Goal: Task Accomplishment & Management: Use online tool/utility

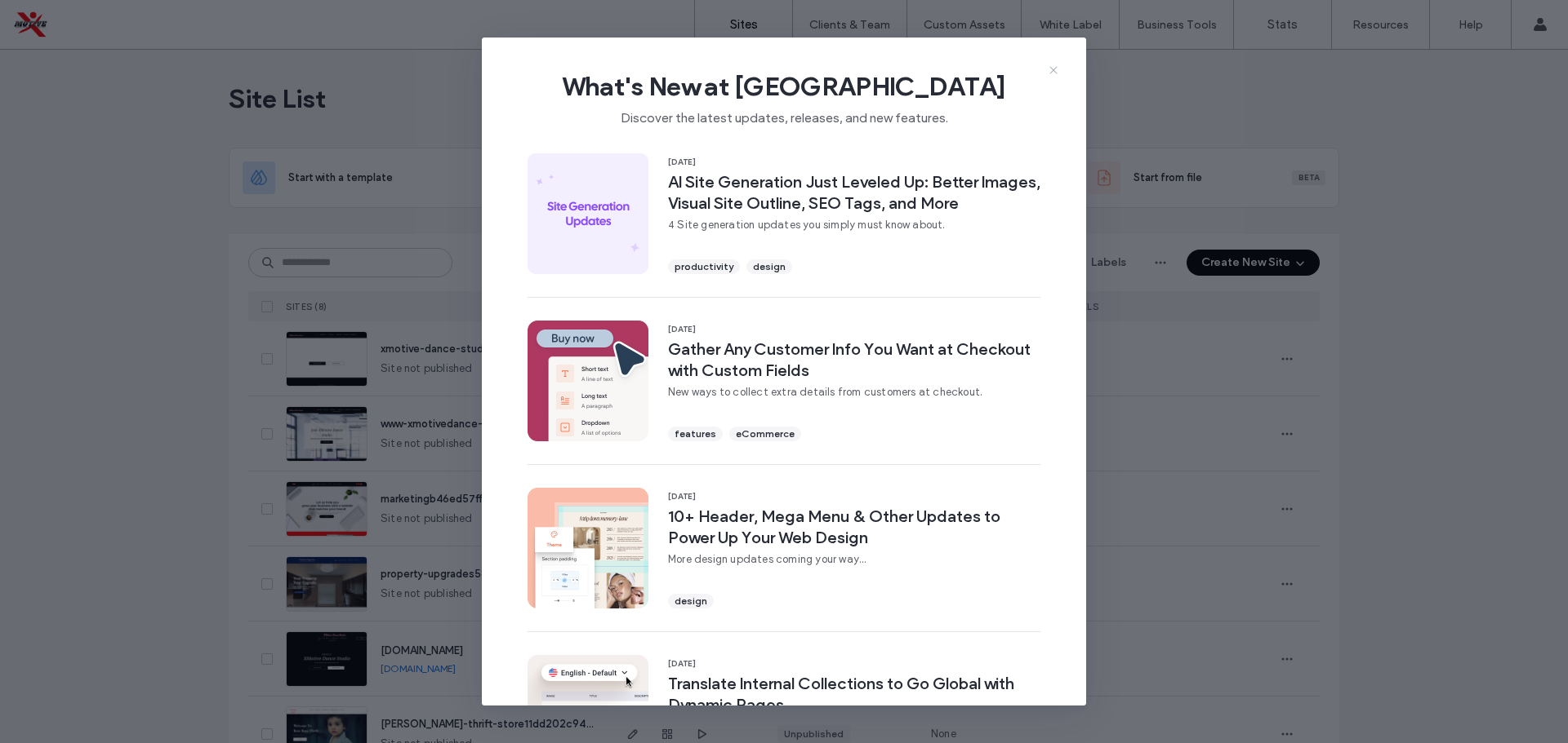
click at [1052, 66] on icon at bounding box center [1052, 69] width 13 height 13
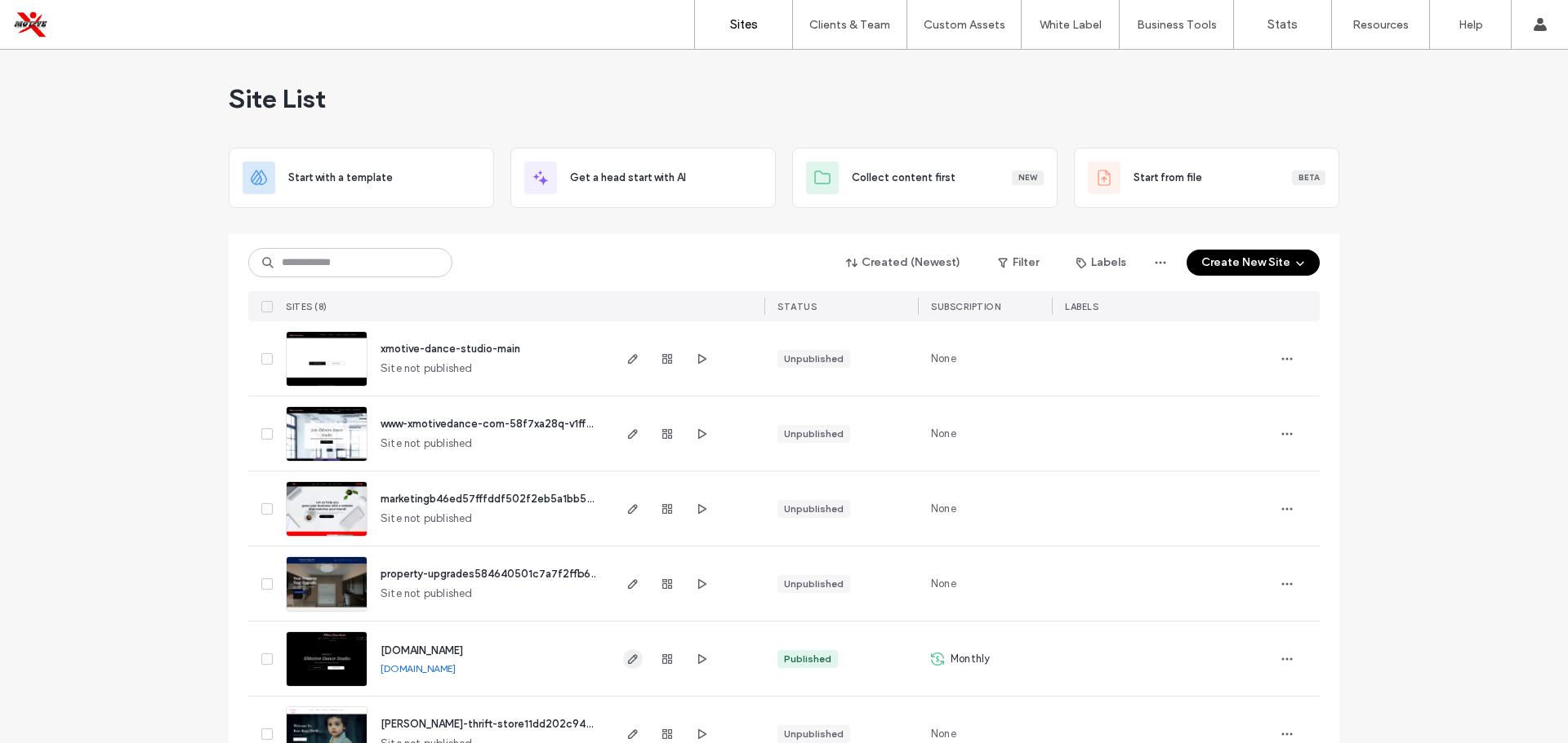
click at [632, 655] on icon "button" at bounding box center [632, 659] width 13 height 13
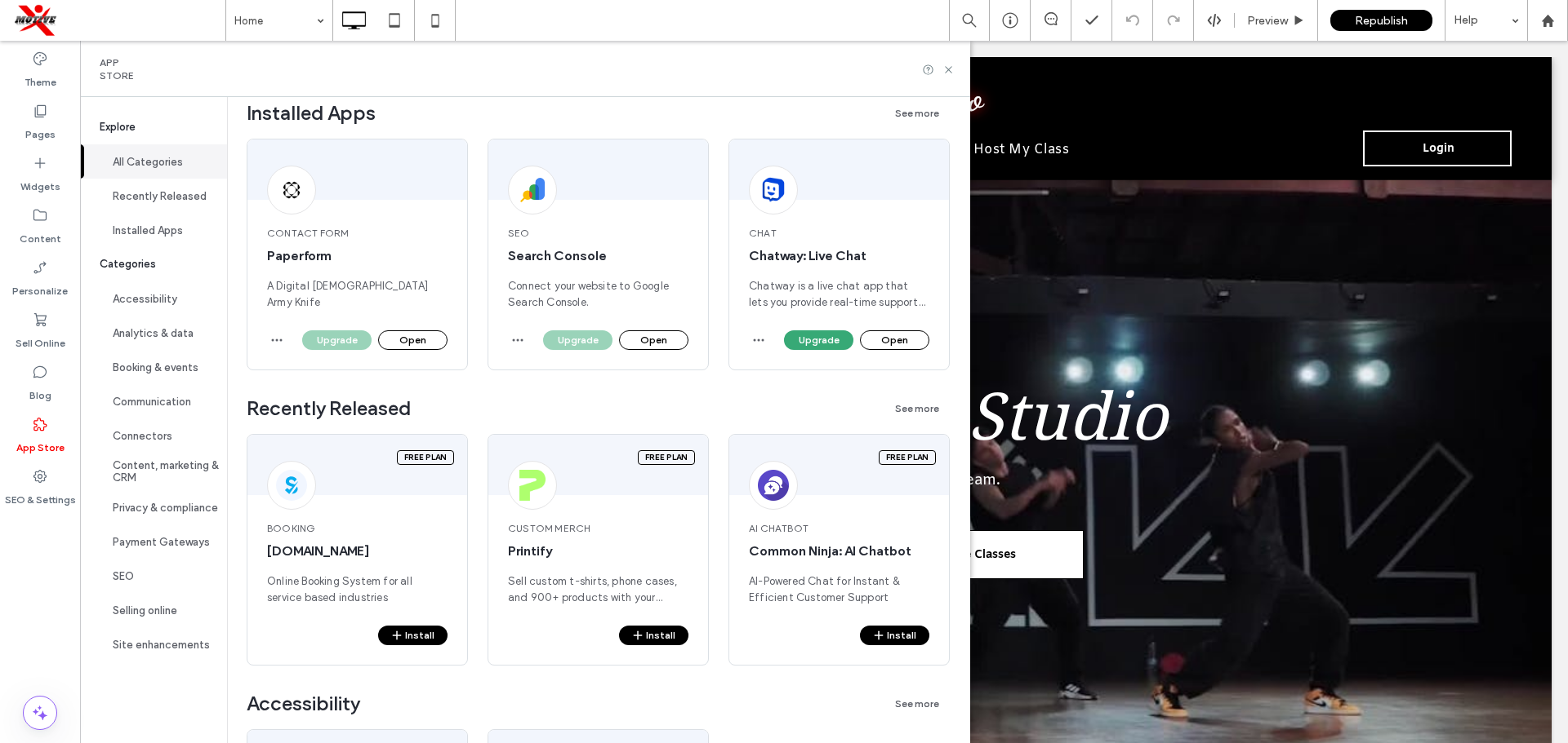
scroll to position [309, 0]
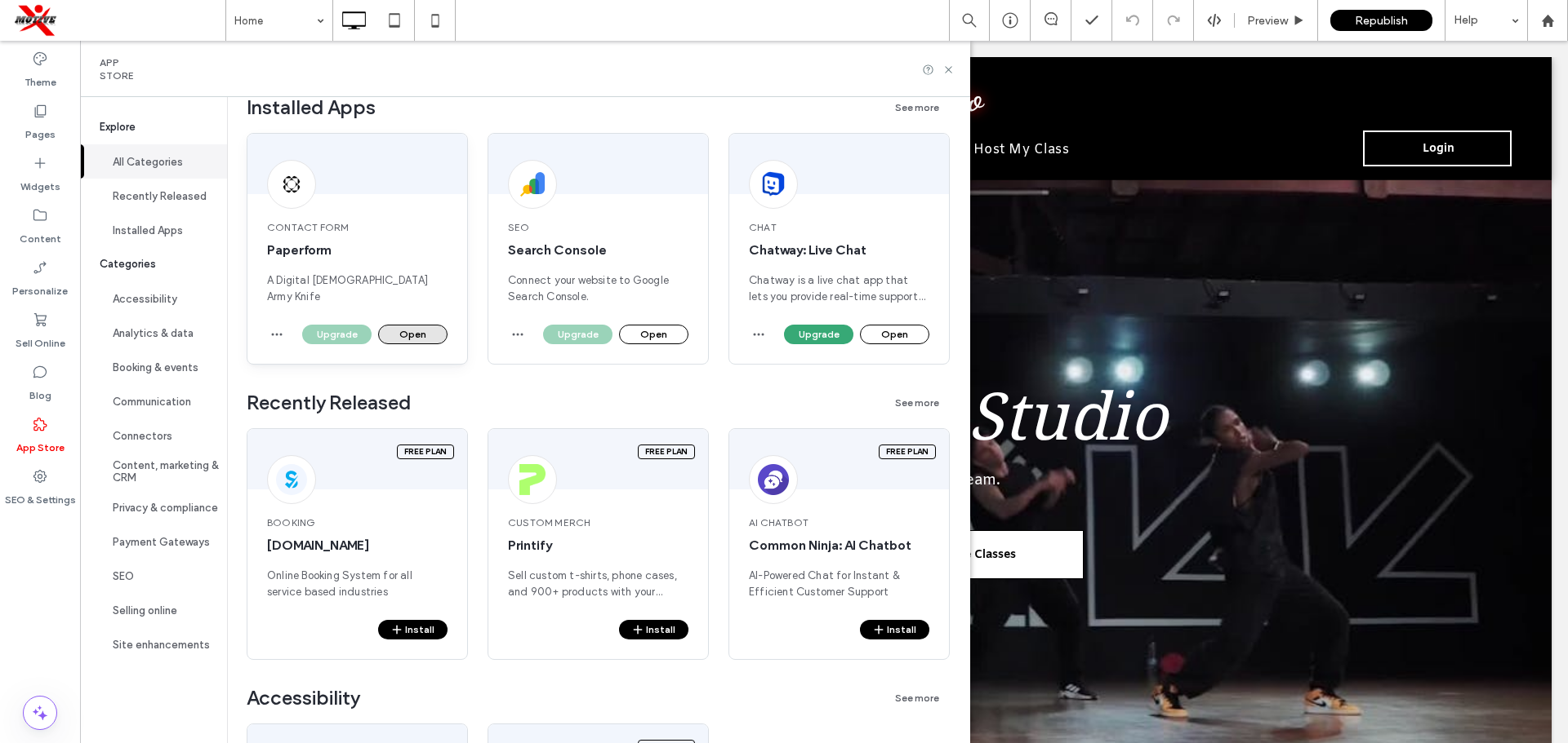
click at [408, 332] on button "Open" at bounding box center [413, 334] width 69 height 19
